Goal: Task Accomplishment & Management: Use online tool/utility

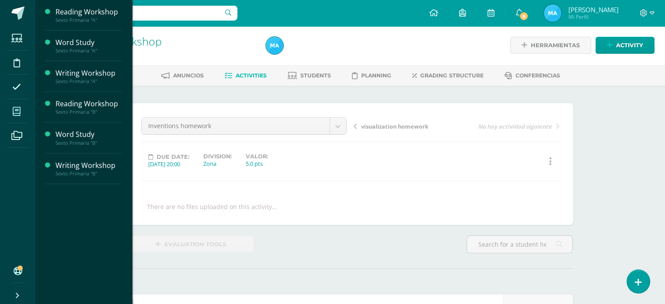
scroll to position [1, 0]
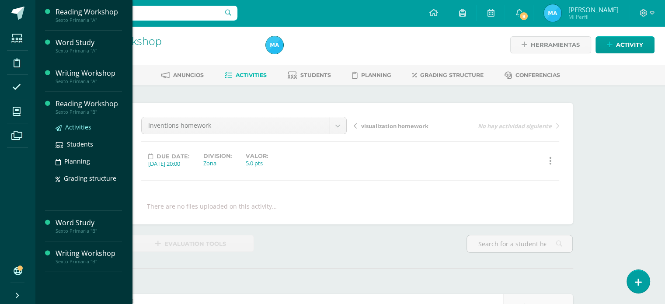
click at [75, 125] on span "Activities" at bounding box center [78, 127] width 26 height 8
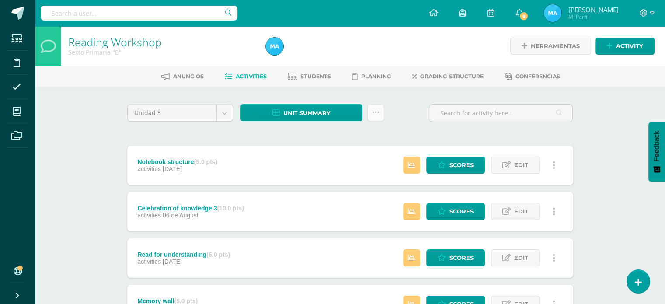
click at [381, 109] on link at bounding box center [375, 112] width 17 height 17
click at [361, 136] on link "Subir actividades en masa" at bounding box center [353, 139] width 96 height 21
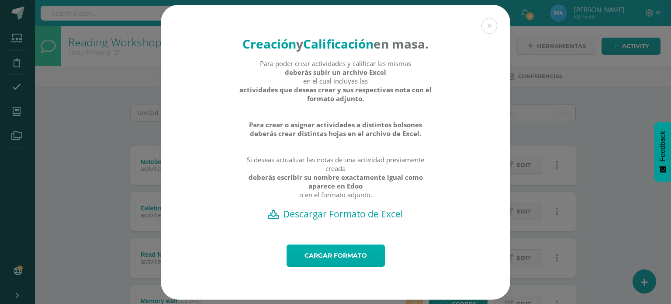
click at [301, 267] on link "Cargar formato" at bounding box center [336, 255] width 98 height 22
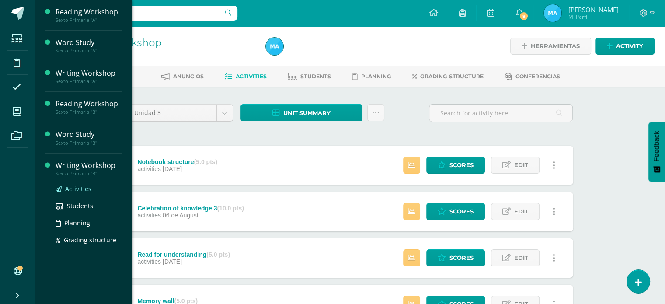
click at [72, 188] on span "Activities" at bounding box center [78, 188] width 26 height 8
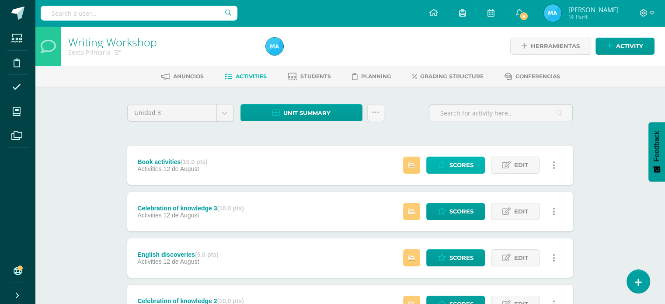
click at [459, 159] on span "Scores" at bounding box center [461, 165] width 24 height 16
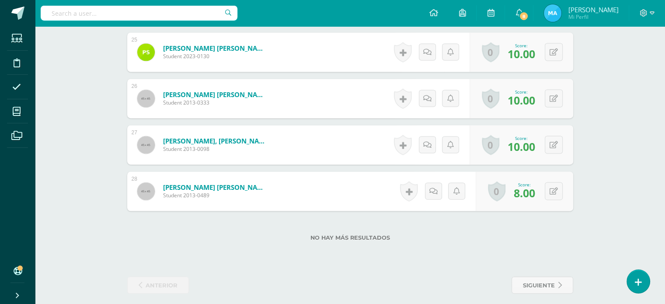
scroll to position [1398, 0]
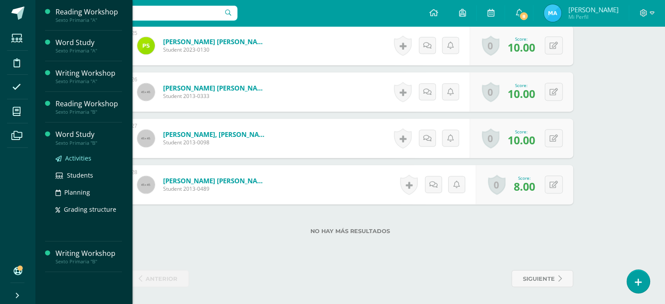
click at [76, 157] on span "Activities" at bounding box center [78, 158] width 26 height 8
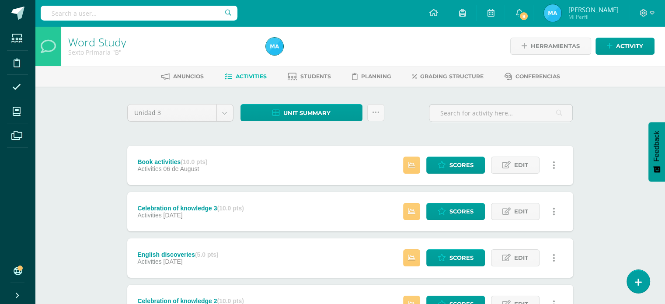
click at [373, 113] on icon at bounding box center [375, 112] width 7 height 7
click at [371, 138] on link "Subir actividades en masa" at bounding box center [353, 139] width 96 height 21
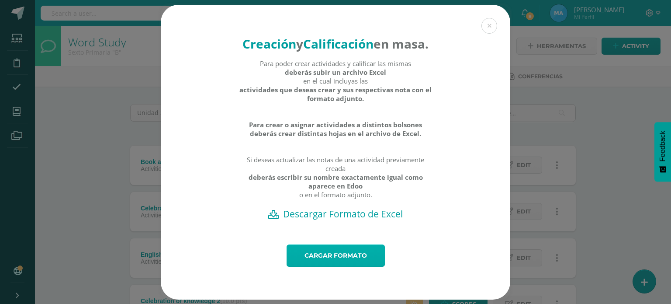
click at [346, 263] on link "Cargar formato" at bounding box center [336, 255] width 98 height 22
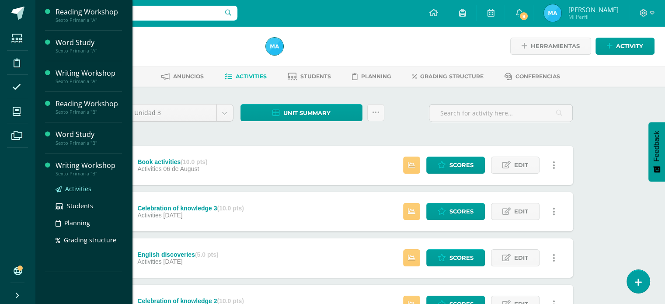
click at [82, 191] on span "Activities" at bounding box center [78, 188] width 26 height 8
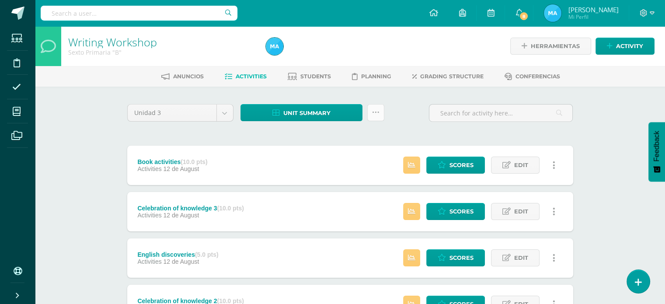
click at [376, 114] on icon at bounding box center [375, 112] width 7 height 7
click at [378, 141] on link "Subir actividades en masa" at bounding box center [353, 139] width 96 height 21
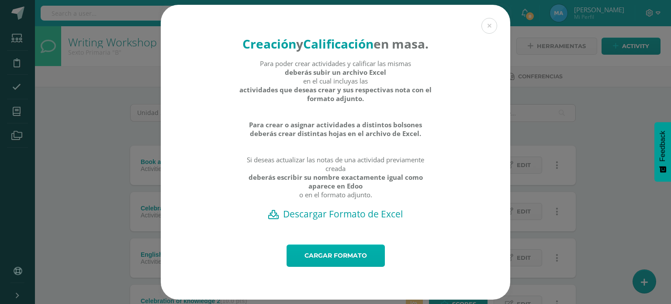
click at [362, 257] on link "Cargar formato" at bounding box center [336, 255] width 98 height 22
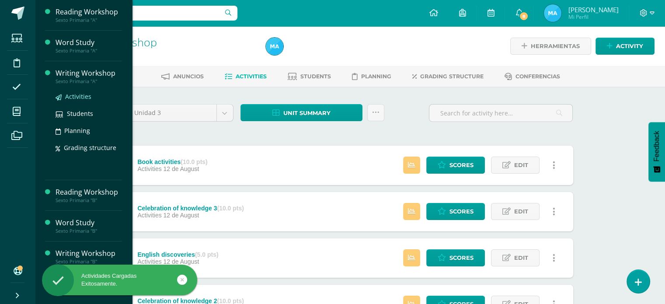
click at [80, 96] on span "Activities" at bounding box center [78, 96] width 26 height 8
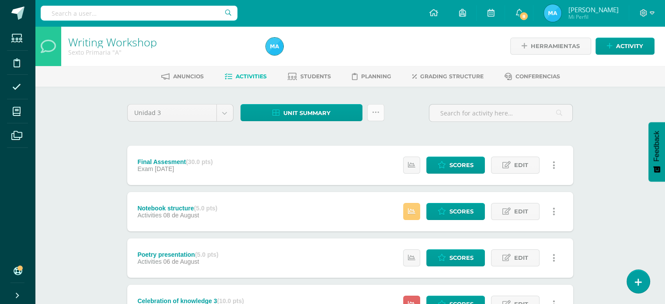
click at [380, 111] on link at bounding box center [375, 112] width 17 height 17
click at [374, 136] on link "Subir actividades en masa" at bounding box center [353, 139] width 96 height 21
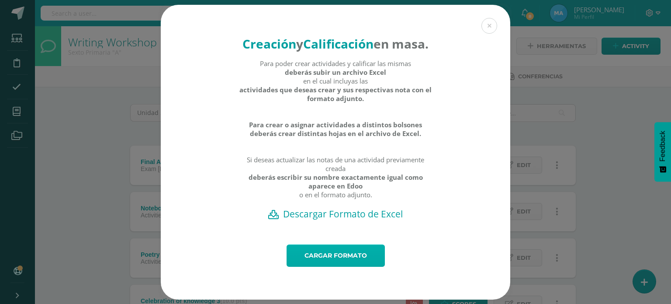
click at [351, 261] on link "Cargar formato" at bounding box center [336, 255] width 98 height 22
click at [347, 267] on link "Cargar formato" at bounding box center [336, 255] width 98 height 22
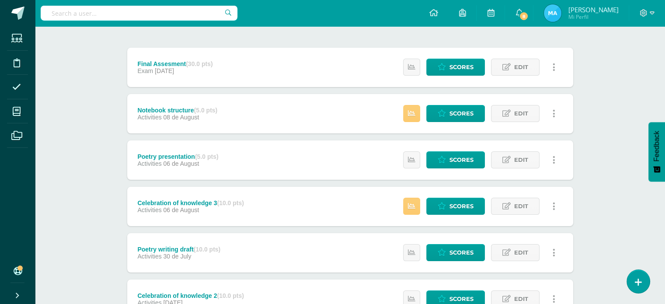
scroll to position [94, 0]
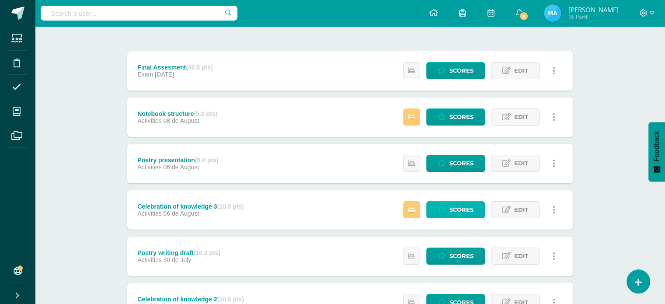
click at [464, 204] on span "Scores" at bounding box center [461, 209] width 24 height 16
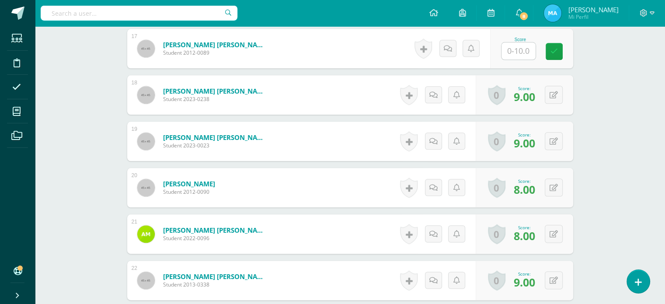
scroll to position [1016, 0]
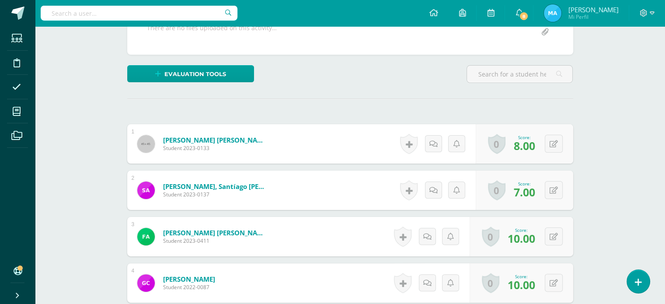
scroll to position [0, 0]
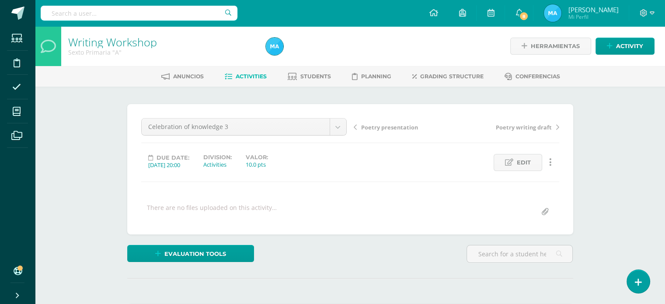
click at [248, 81] on link "Activities" at bounding box center [246, 76] width 42 height 14
click at [247, 75] on span "Activities" at bounding box center [251, 76] width 31 height 7
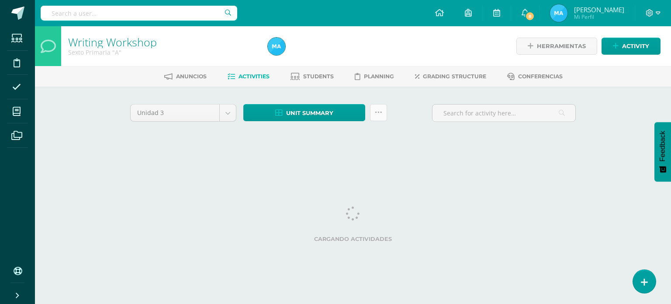
click at [379, 114] on icon at bounding box center [378, 112] width 7 height 7
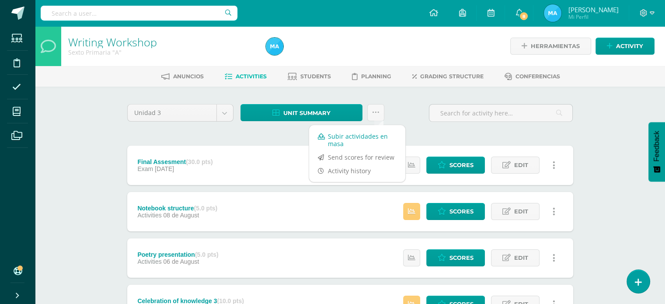
click at [378, 138] on link "Subir actividades en masa" at bounding box center [357, 139] width 96 height 21
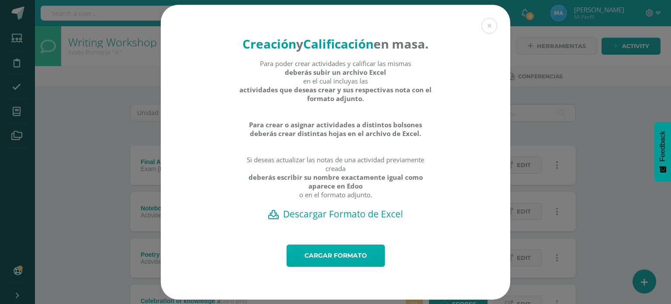
click at [337, 260] on link "Cargar formato" at bounding box center [336, 255] width 98 height 22
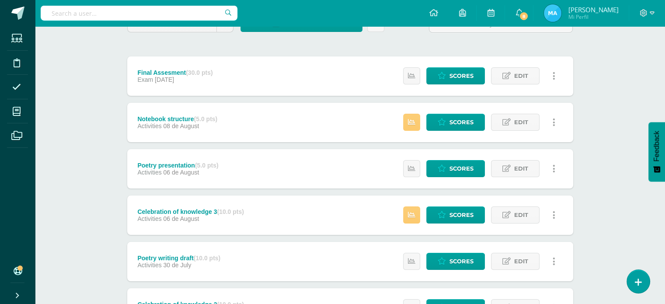
scroll to position [87, 0]
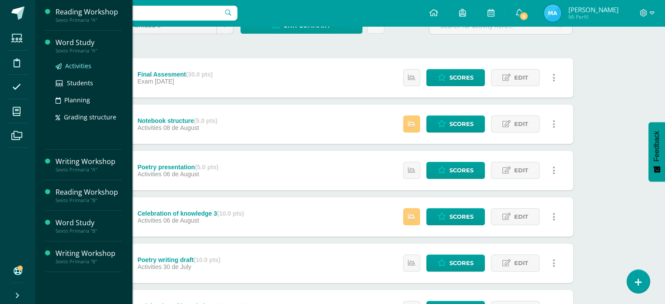
click at [80, 65] on span "Activities" at bounding box center [78, 66] width 26 height 8
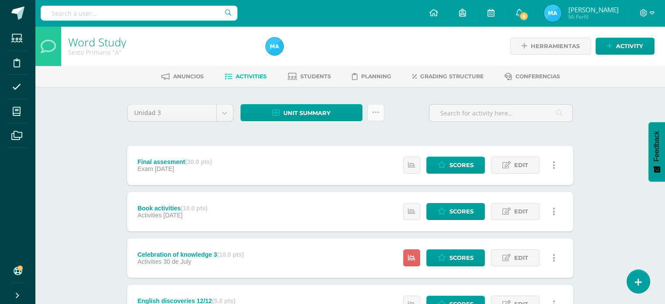
click at [373, 116] on link at bounding box center [375, 112] width 17 height 17
click at [362, 137] on link "Subir actividades en masa" at bounding box center [353, 139] width 96 height 21
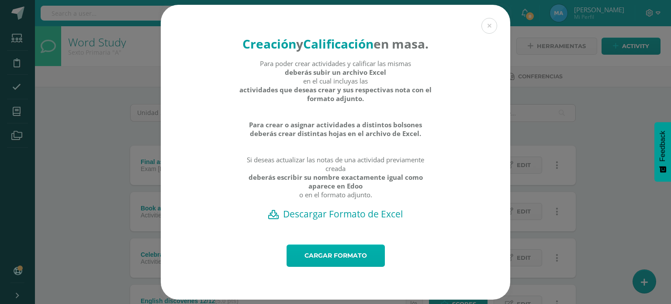
click at [345, 266] on link "Cargar formato" at bounding box center [336, 255] width 98 height 22
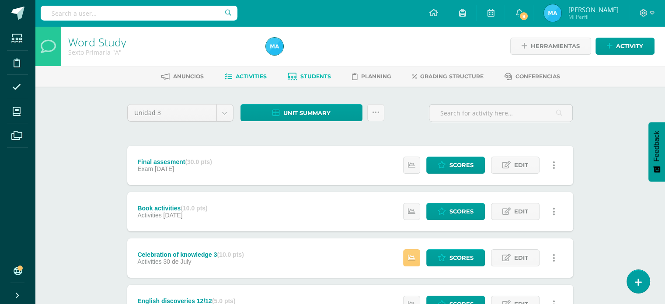
click at [303, 75] on span "Students" at bounding box center [315, 76] width 31 height 7
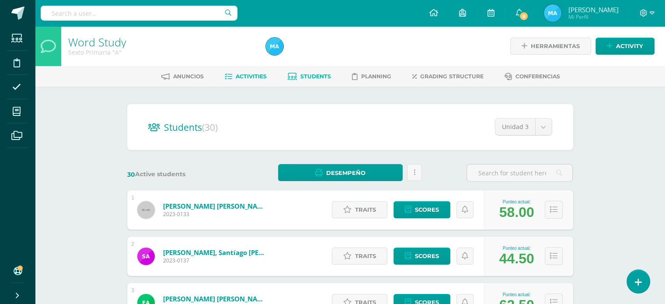
click at [250, 75] on span "Activities" at bounding box center [251, 76] width 31 height 7
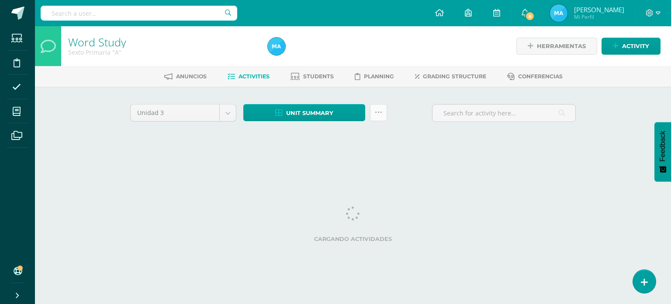
click at [381, 116] on link at bounding box center [378, 112] width 17 height 17
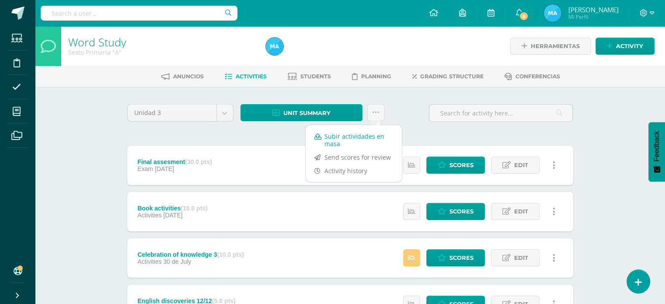
click at [358, 135] on link "Subir actividades en masa" at bounding box center [353, 139] width 96 height 21
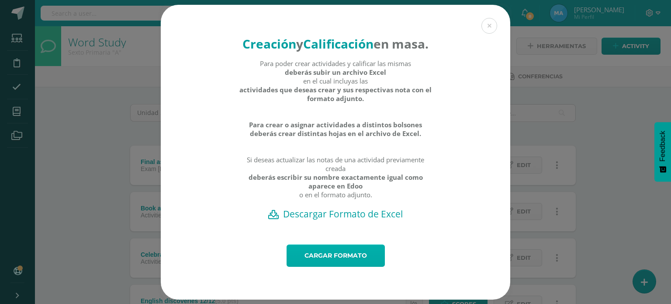
click at [346, 267] on link "Cargar formato" at bounding box center [336, 255] width 98 height 22
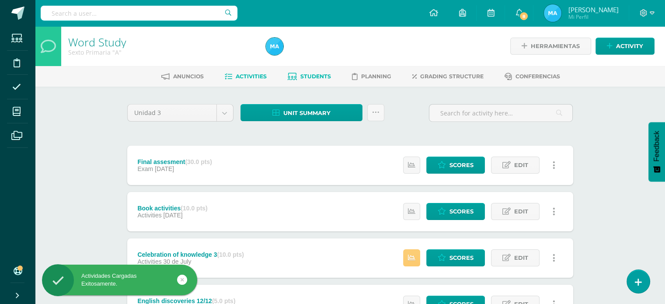
click at [308, 77] on span "Students" at bounding box center [315, 76] width 31 height 7
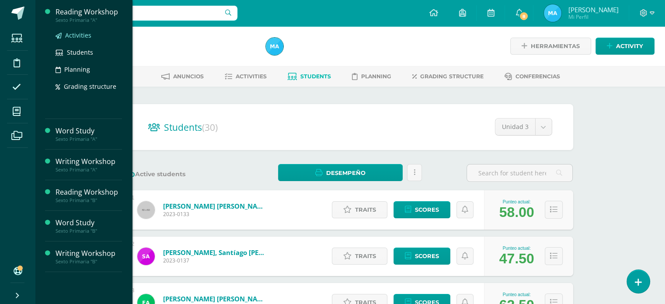
click at [80, 38] on span "Activities" at bounding box center [78, 35] width 26 height 8
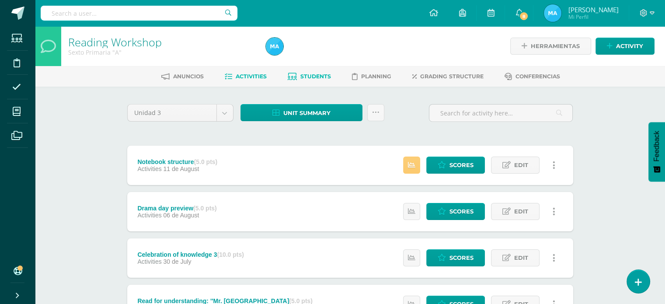
click at [316, 76] on span "Students" at bounding box center [315, 76] width 31 height 7
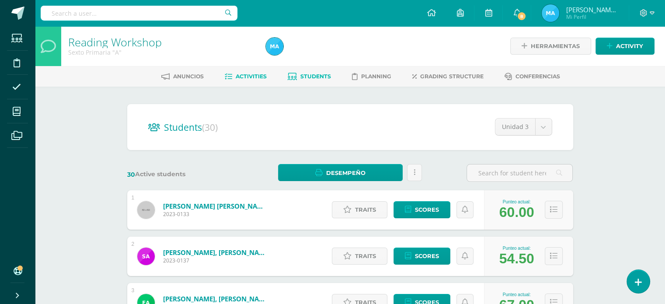
click at [259, 72] on link "Activities" at bounding box center [246, 76] width 42 height 14
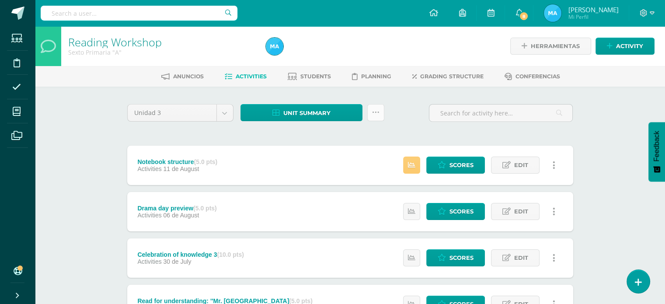
click at [380, 111] on link at bounding box center [375, 112] width 17 height 17
click at [367, 136] on link "Subir actividades en masa" at bounding box center [353, 139] width 96 height 21
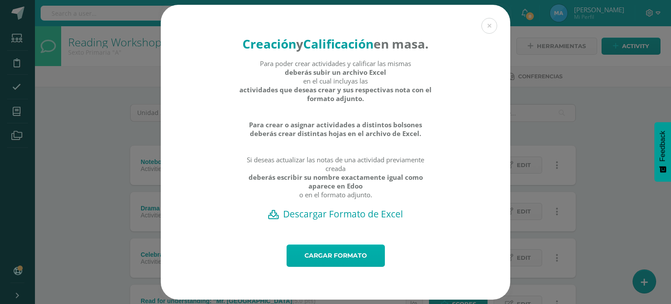
click at [341, 267] on link "Cargar formato" at bounding box center [336, 255] width 98 height 22
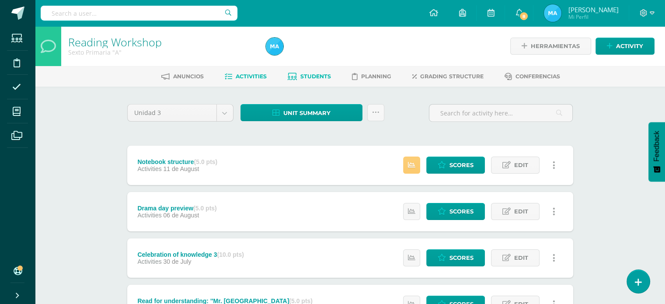
click at [303, 78] on span "Students" at bounding box center [315, 76] width 31 height 7
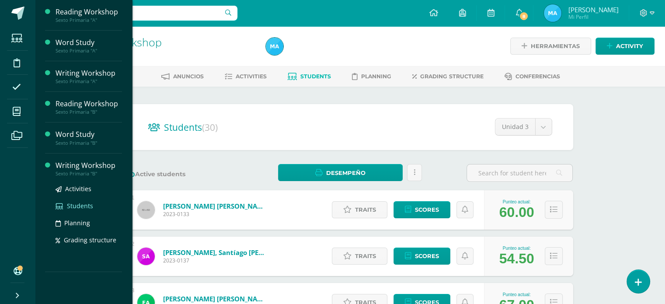
click at [77, 206] on span "Students" at bounding box center [80, 205] width 26 height 8
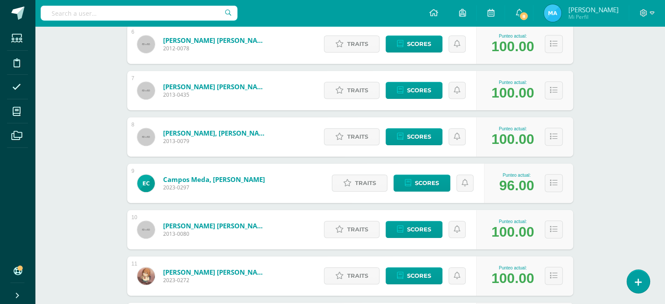
scroll to position [28, 0]
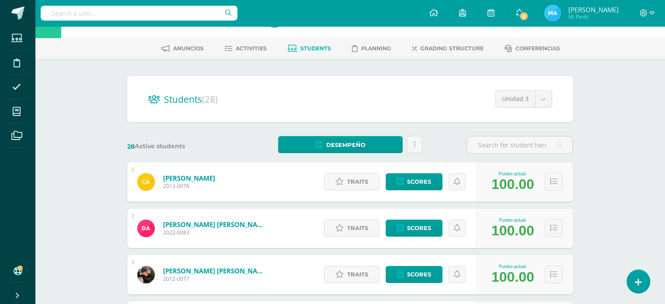
scroll to position [0, 0]
